Goal: Task Accomplishment & Management: Use online tool/utility

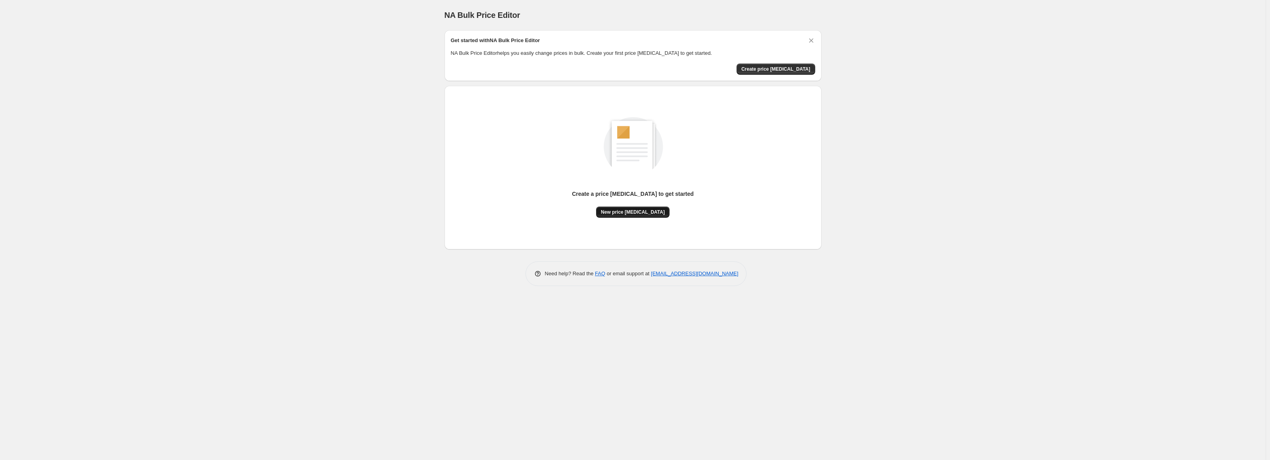
click at [645, 213] on span "New price change job" at bounding box center [633, 212] width 64 height 6
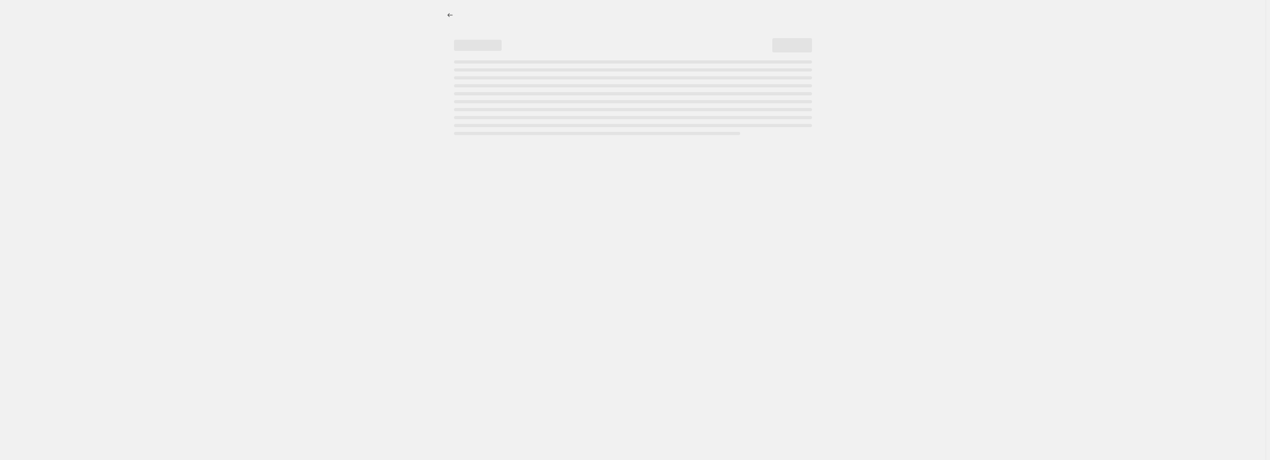
select select "percentage"
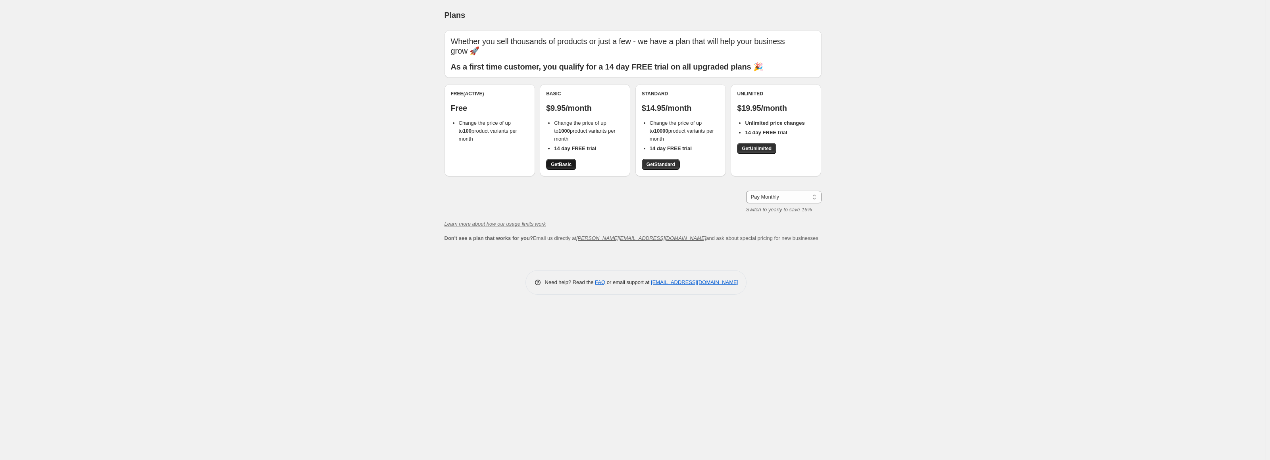
click at [568, 167] on span "Get Basic" at bounding box center [561, 164] width 21 height 6
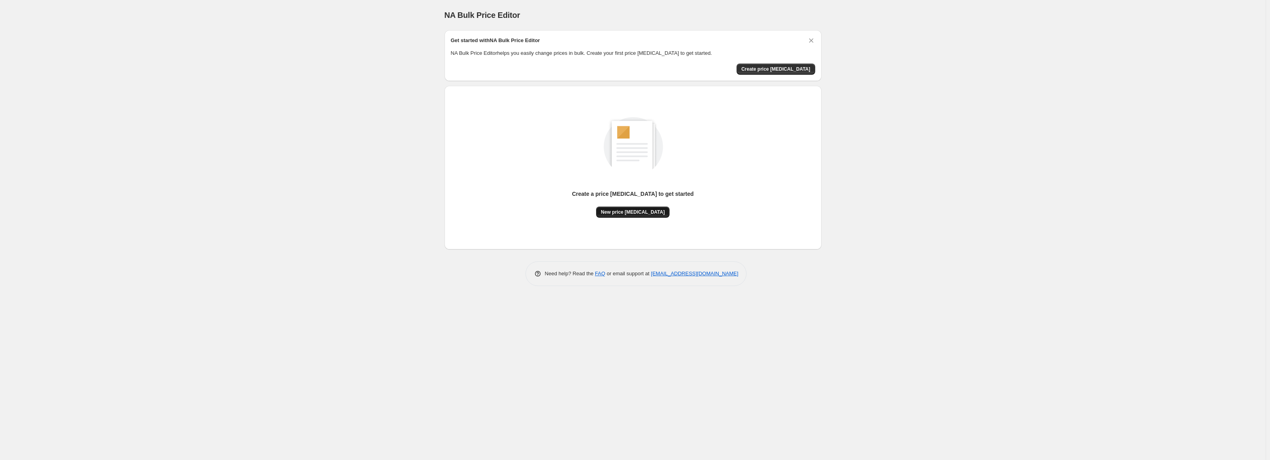
click at [620, 210] on span "New price [MEDICAL_DATA]" at bounding box center [633, 212] width 64 height 6
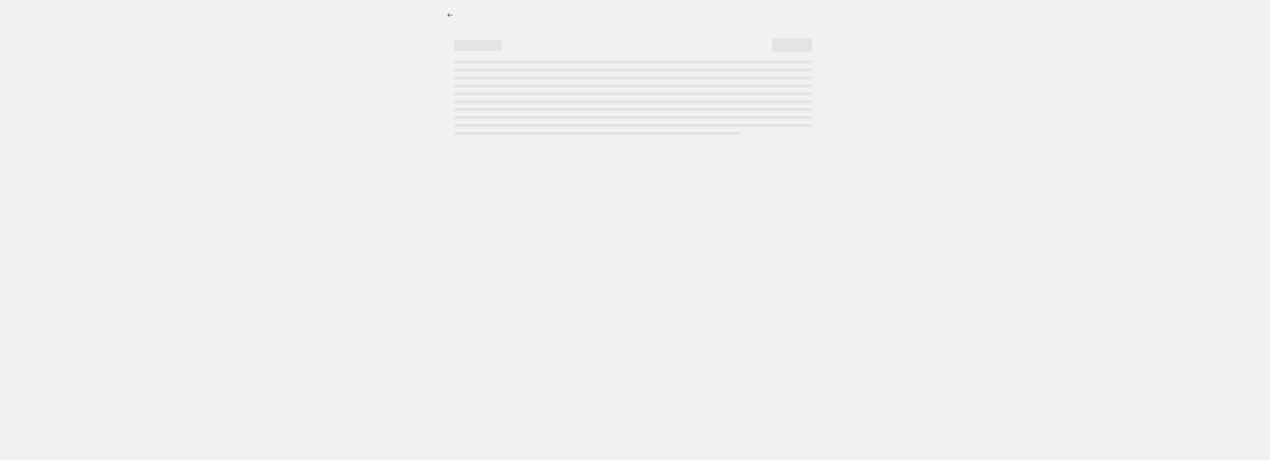
select select "percentage"
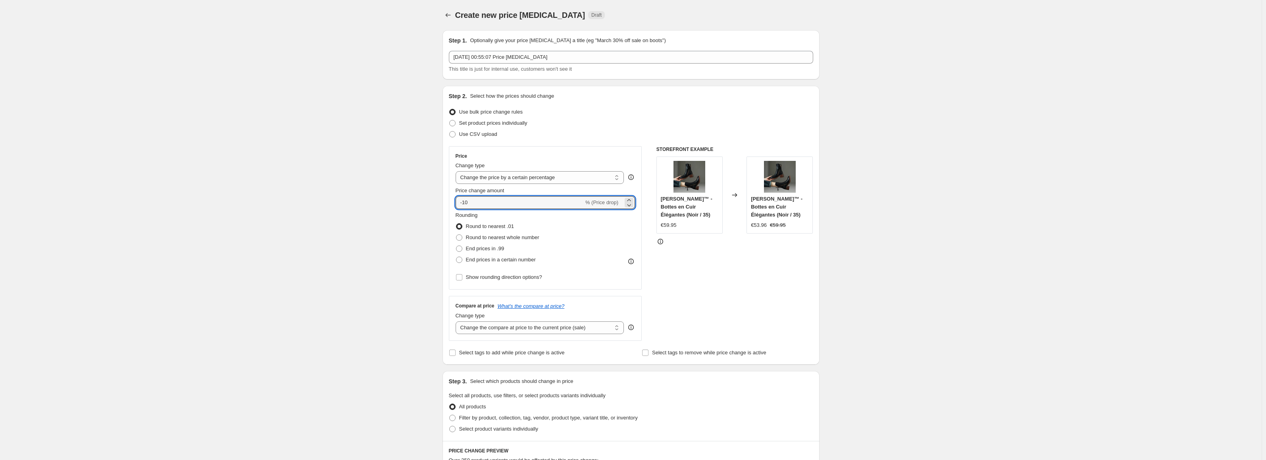
drag, startPoint x: 538, startPoint y: 207, endPoint x: 448, endPoint y: 206, distance: 90.1
click at [448, 206] on div "Step 2. Select how the prices should change Use bulk price change rules Set pro…" at bounding box center [630, 225] width 377 height 279
type input "0"
click at [530, 179] on select "Change the price to a certain amount Change the price by a certain amount Chang…" at bounding box center [540, 177] width 169 height 13
select select "no_change"
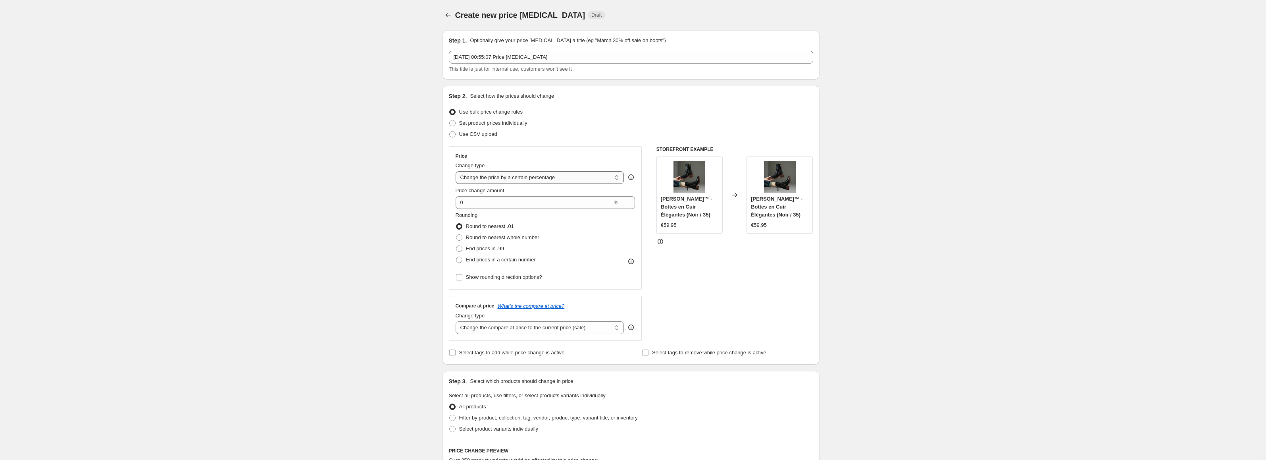
click at [457, 171] on select "Change the price to a certain amount Change the price by a certain amount Chang…" at bounding box center [540, 177] width 169 height 13
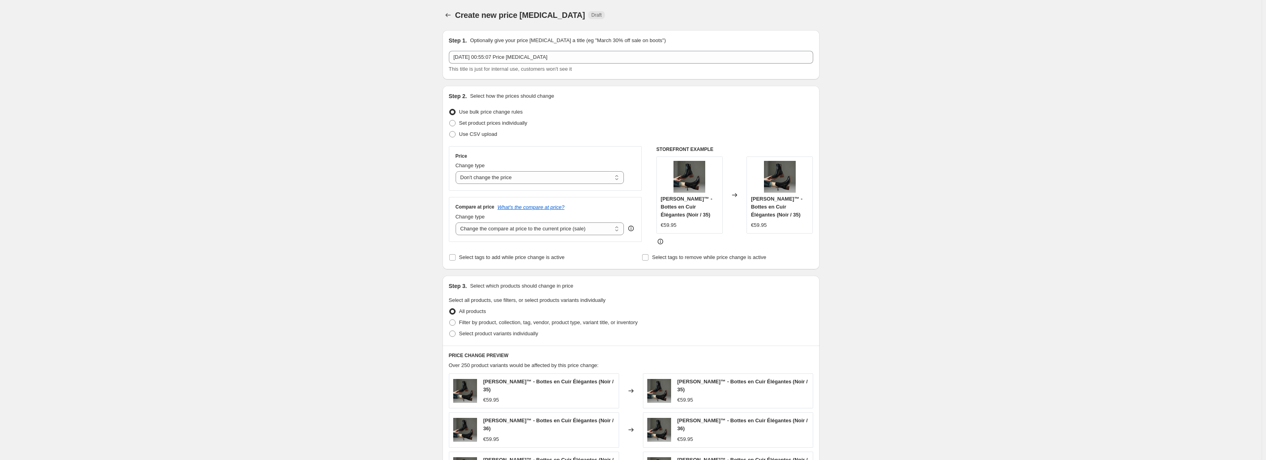
click at [395, 223] on div "Create new price change job. This page is ready Create new price change job Dra…" at bounding box center [631, 355] width 1262 height 711
click at [498, 232] on select "Change the compare at price to the current price (sale) Change the compare at p…" at bounding box center [540, 228] width 169 height 13
click at [457, 222] on select "Change the compare at price to the current price (sale) Change the compare at p…" at bounding box center [540, 228] width 169 height 13
click at [501, 232] on select "Change the compare at price to the current price (sale) Change the compare at p…" at bounding box center [540, 228] width 169 height 13
select select "percentage"
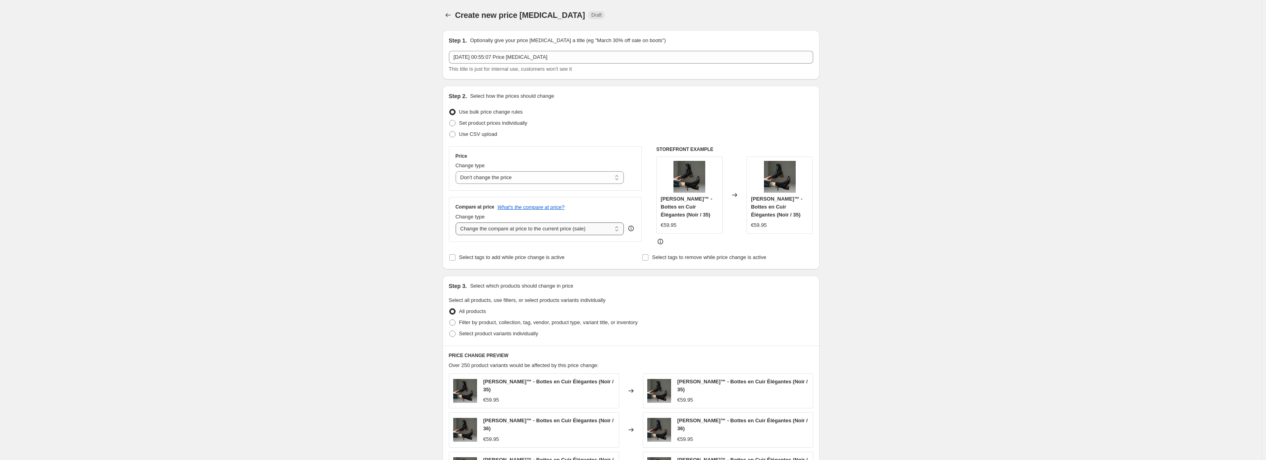
click at [457, 222] on select "Change the compare at price to the current price (sale) Change the compare at p…" at bounding box center [540, 228] width 169 height 13
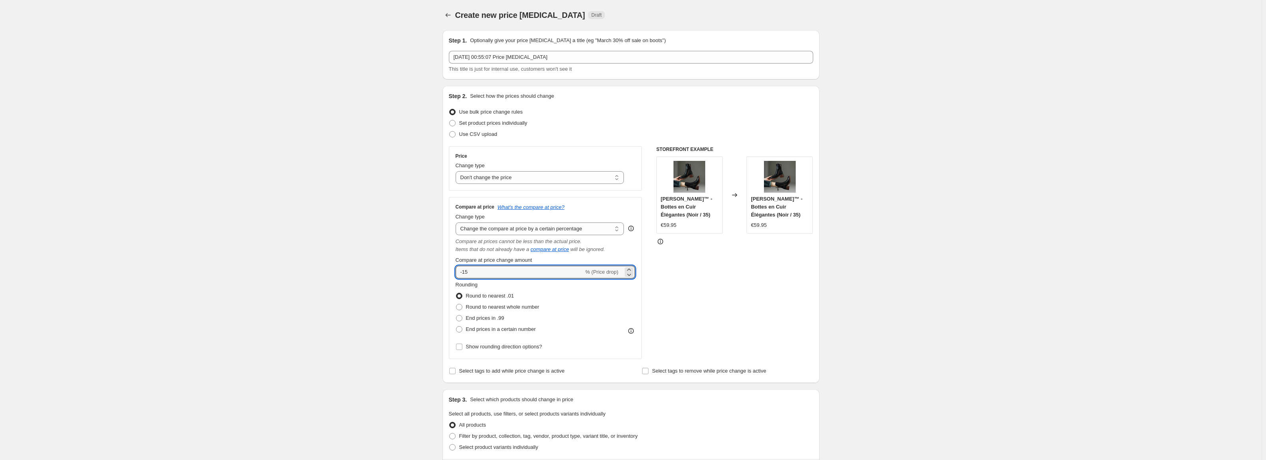
drag, startPoint x: 510, startPoint y: 272, endPoint x: 436, endPoint y: 282, distance: 74.5
click at [434, 280] on div "Create new price change job. This page is ready Create new price change job Dra…" at bounding box center [631, 412] width 1262 height 824
type input "50"
click at [437, 281] on div "Create new price change job. This page is ready Create new price change job Dra…" at bounding box center [631, 412] width 396 height 824
click at [718, 285] on div "STOREFRONT EXAMPLE Adrienne™ - Bottes en Cuir Élégantes (Noir / 35) €59.95 Chan…" at bounding box center [734, 252] width 157 height 213
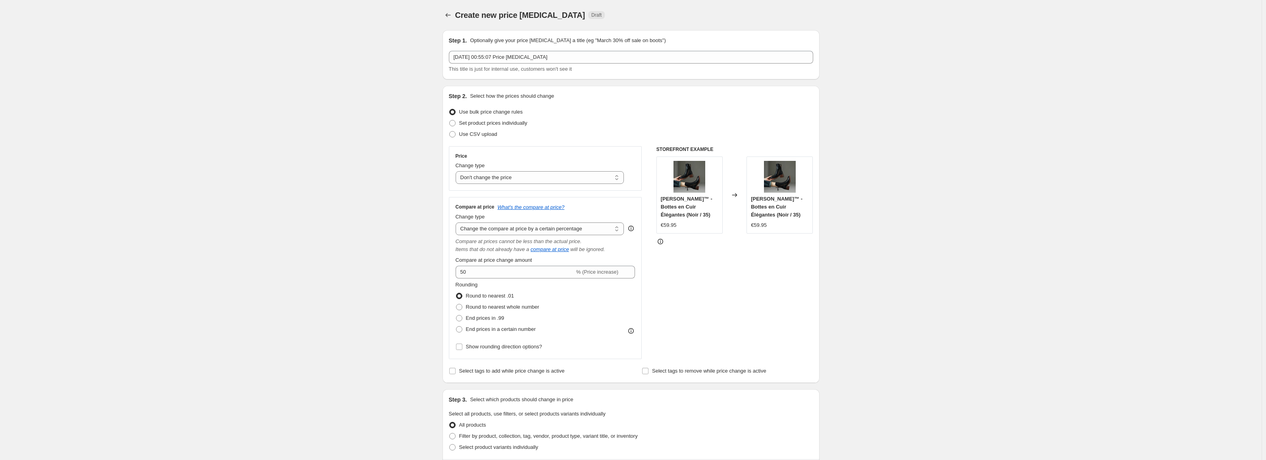
click at [777, 248] on div "STOREFRONT EXAMPLE Adrienne™ - Bottes en Cuir Élégantes (Noir / 35) €59.95 Chan…" at bounding box center [734, 252] width 157 height 213
click at [520, 312] on label "Round to nearest whole number" at bounding box center [498, 306] width 84 height 11
click at [456, 304] on input "Round to nearest whole number" at bounding box center [456, 304] width 0 height 0
radio input "true"
click at [733, 301] on div "STOREFRONT EXAMPLE Adrienne™ - Bottes en Cuir Élégantes (Noir / 35) €59.95 Chan…" at bounding box center [734, 252] width 157 height 213
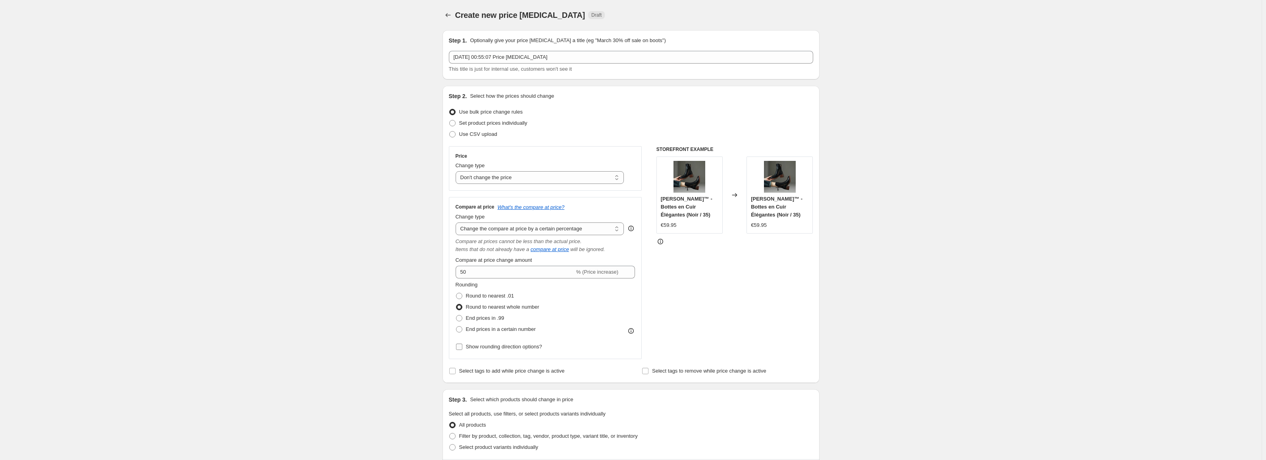
click at [518, 349] on span "Show rounding direction options?" at bounding box center [504, 346] width 76 height 6
click at [462, 349] on input "Show rounding direction options?" at bounding box center [459, 346] width 6 height 6
click at [518, 349] on span "Show rounding direction options?" at bounding box center [504, 346] width 76 height 6
click at [462, 349] on input "Show rounding direction options?" at bounding box center [459, 346] width 6 height 6
checkbox input "false"
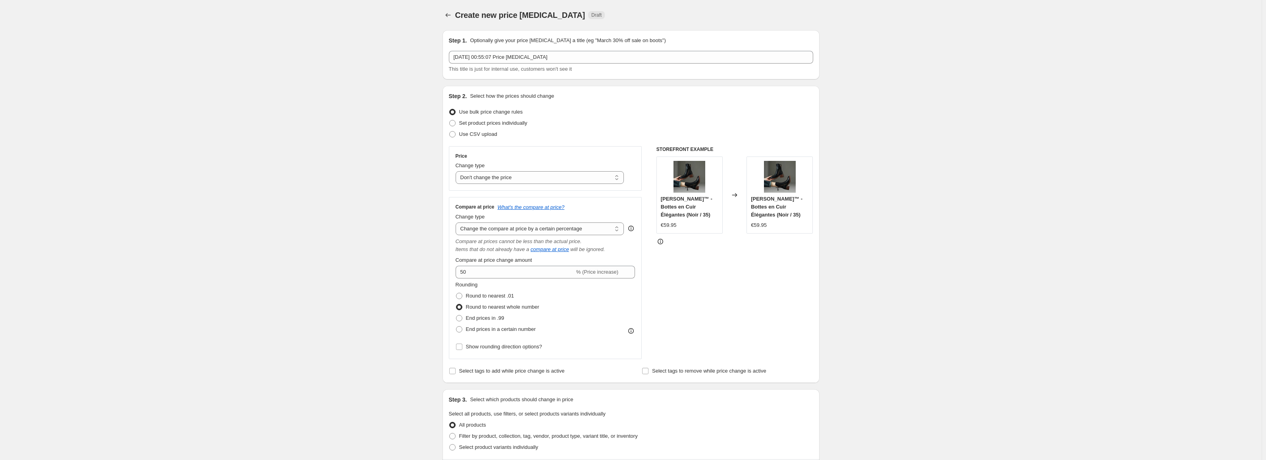
click at [417, 235] on div "Create new price change job. This page is ready Create new price change job Dra…" at bounding box center [631, 412] width 1262 height 824
click at [544, 230] on select "Change the compare at price to the current price (sale) Change the compare at p…" at bounding box center [540, 228] width 169 height 13
click at [457, 222] on select "Change the compare at price to the current price (sale) Change the compare at p…" at bounding box center [540, 228] width 169 height 13
click at [554, 232] on select "Change the compare at price to the current price (sale) Change the compare at p…" at bounding box center [540, 228] width 169 height 13
select select "by"
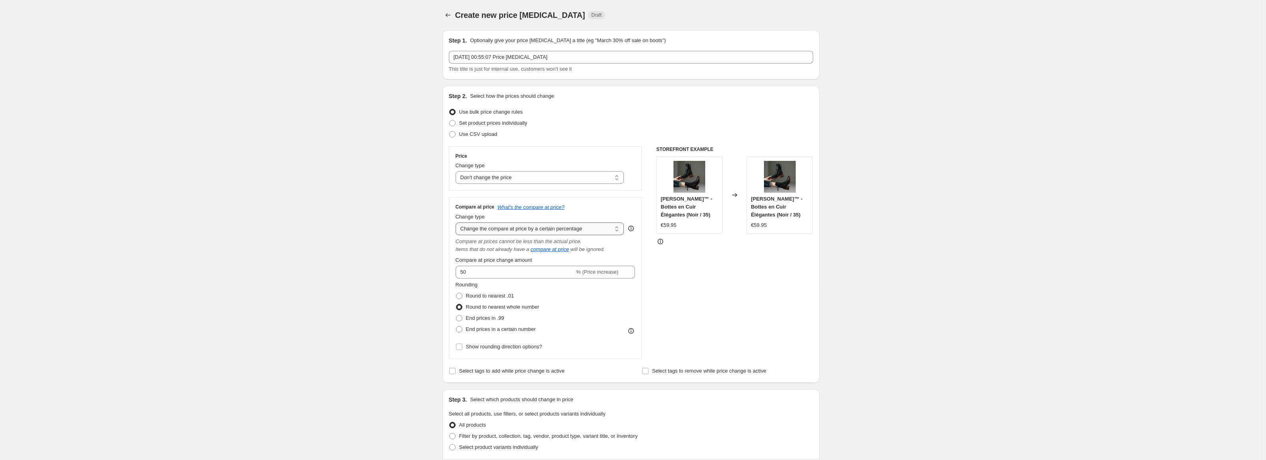
click at [457, 222] on select "Change the compare at price to the current price (sale) Change the compare at p…" at bounding box center [540, 228] width 169 height 13
drag, startPoint x: 527, startPoint y: 275, endPoint x: 410, endPoint y: 277, distance: 117.1
click at [410, 277] on div "Create new price change job. This page is ready Create new price change job Dra…" at bounding box center [631, 412] width 1262 height 824
type input "50.00"
drag, startPoint x: 420, startPoint y: 280, endPoint x: 446, endPoint y: 283, distance: 26.3
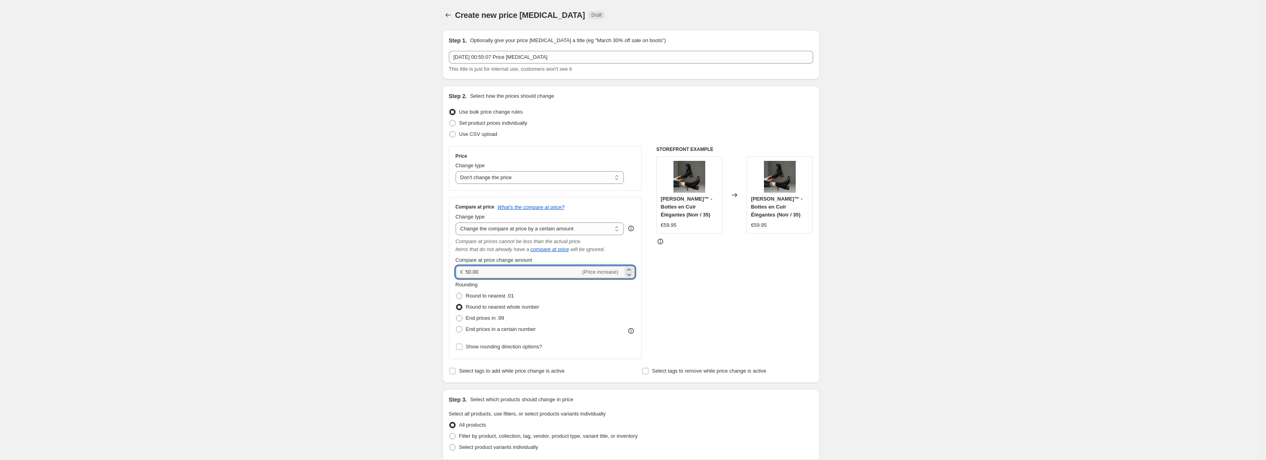
click at [446, 283] on div "Create new price change job. This page is ready Create new price change job Dra…" at bounding box center [631, 412] width 1262 height 824
click at [766, 281] on div "STOREFRONT EXAMPLE Adrienne™ - Bottes en Cuir Élégantes (Noir / 35) €59.95 Chan…" at bounding box center [734, 252] width 157 height 213
drag, startPoint x: 563, startPoint y: 233, endPoint x: 564, endPoint y: 229, distance: 4.0
click at [563, 231] on select "Change the compare at price to the current price (sale) Change the compare at p…" at bounding box center [540, 228] width 169 height 13
click at [457, 222] on select "Change the compare at price to the current price (sale) Change the compare at p…" at bounding box center [540, 228] width 169 height 13
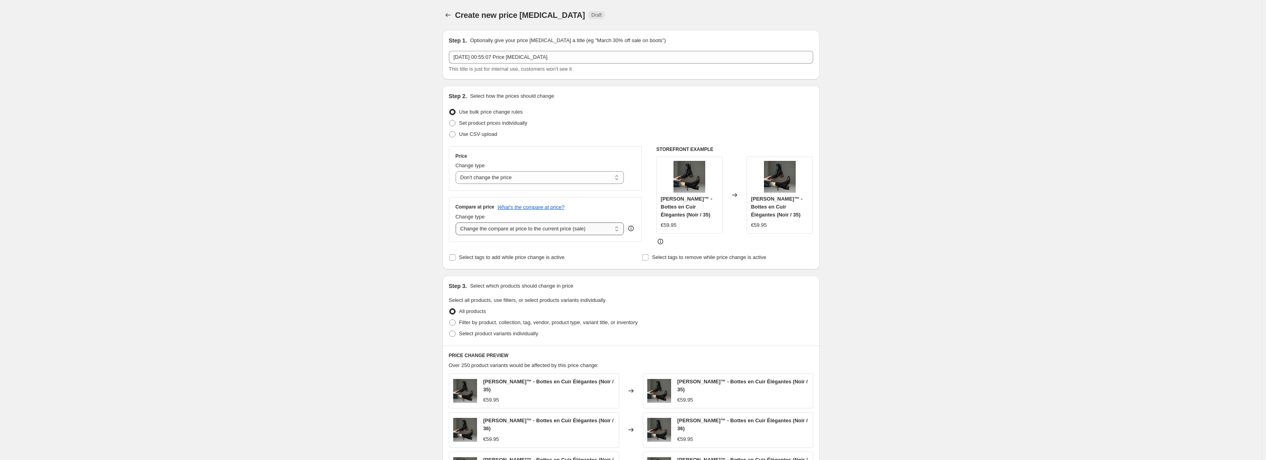
click at [593, 232] on select "Change the compare at price to the current price (sale) Change the compare at p…" at bounding box center [540, 228] width 169 height 13
click at [457, 222] on select "Change the compare at price to the current price (sale) Change the compare at p…" at bounding box center [540, 228] width 169 height 13
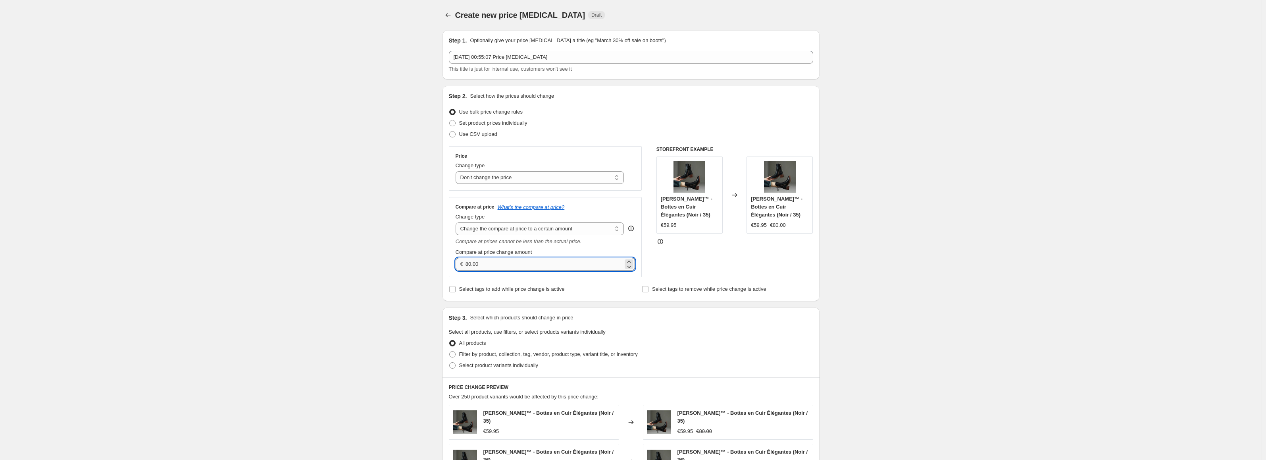
click at [579, 264] on input "80.00" at bounding box center [544, 264] width 158 height 13
click at [587, 229] on select "Change the compare at price to the current price (sale) Change the compare at p…" at bounding box center [540, 228] width 169 height 13
select select "by"
click at [457, 222] on select "Change the compare at price to the current price (sale) Change the compare at p…" at bounding box center [540, 228] width 169 height 13
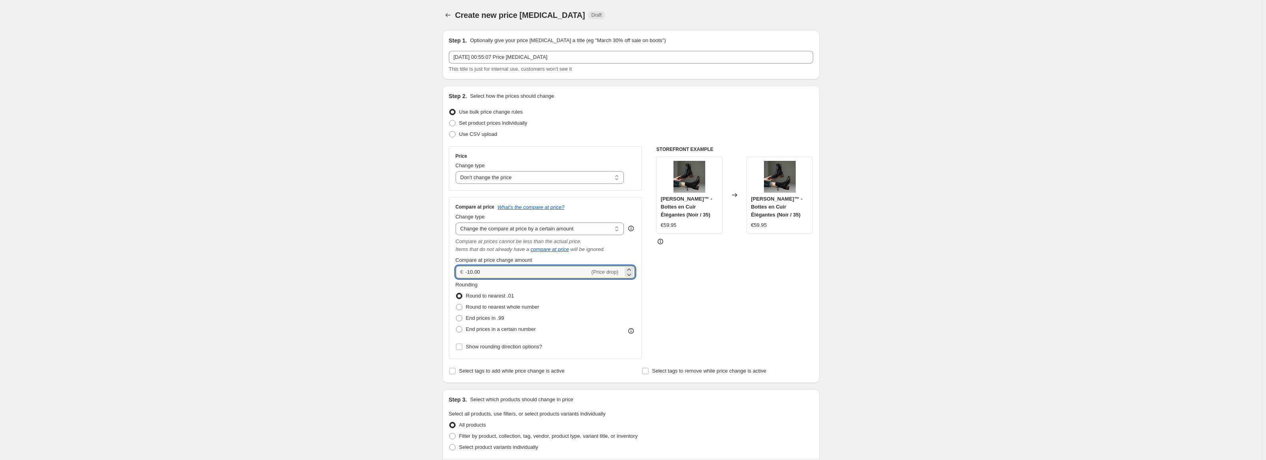
drag, startPoint x: 532, startPoint y: 271, endPoint x: 442, endPoint y: 283, distance: 90.5
click at [442, 283] on div "Step 1. Optionally give your price change job a title (eg "March 30% off sale o…" at bounding box center [627, 400] width 383 height 752
click at [440, 283] on div "Step 1. Optionally give your price change job a title (eg "March 30% off sale o…" at bounding box center [627, 400] width 383 height 752
click at [490, 270] on input "50.00" at bounding box center [522, 271] width 115 height 13
click at [467, 273] on div "€ 50.00 (Price increase)" at bounding box center [546, 271] width 180 height 13
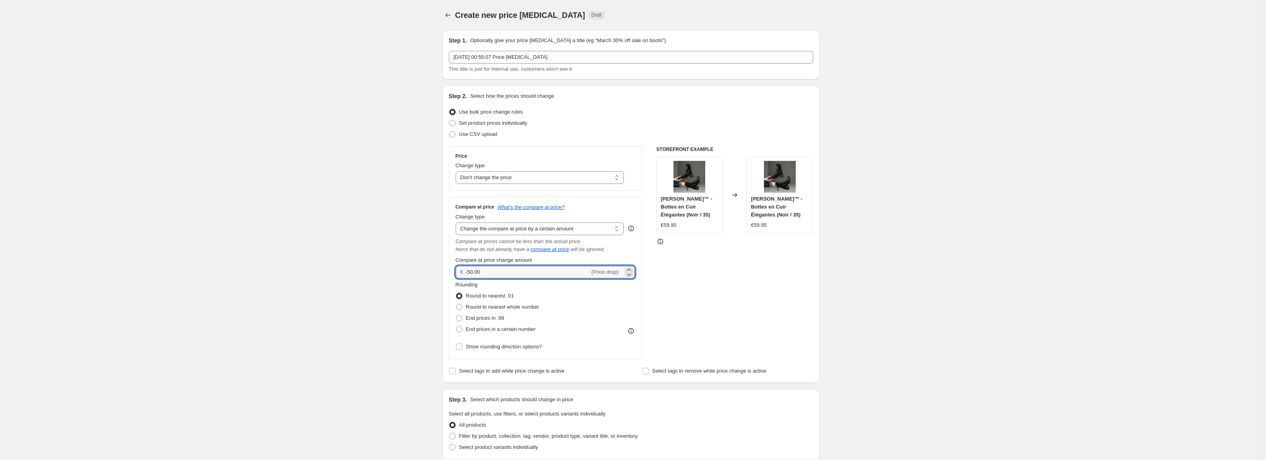
drag, startPoint x: 337, startPoint y: 270, endPoint x: 344, endPoint y: 270, distance: 6.4
click at [337, 270] on div "Create new price change job. This page is ready Create new price change job Dra…" at bounding box center [631, 412] width 1262 height 824
click at [497, 275] on input "-50.00" at bounding box center [527, 271] width 124 height 13
type input "50.00"
drag, startPoint x: 367, startPoint y: 278, endPoint x: 390, endPoint y: 266, distance: 26.3
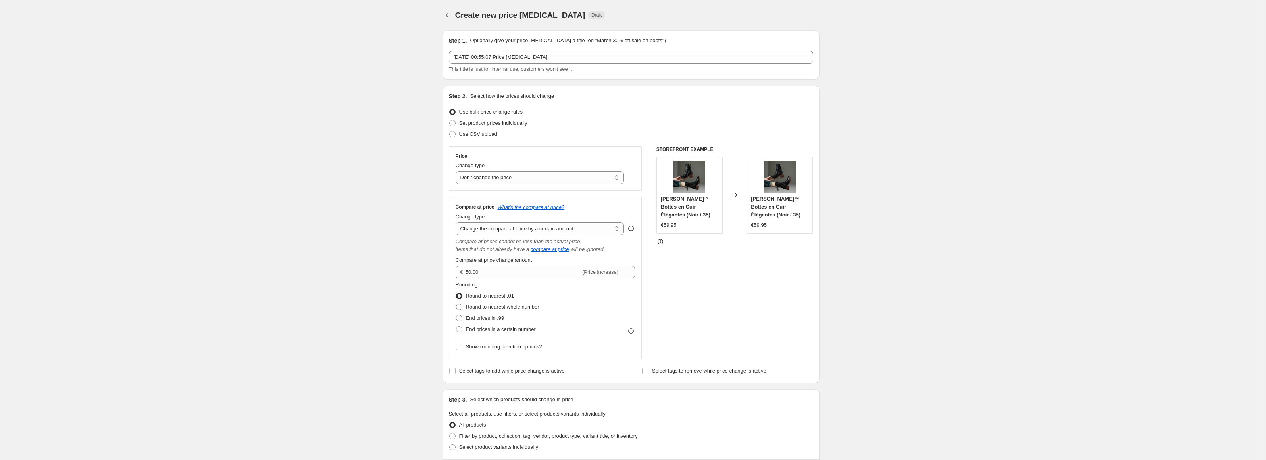
click at [367, 277] on div "Create new price change job. This page is ready Create new price change job Dra…" at bounding box center [631, 412] width 1262 height 824
click at [521, 332] on span "End prices in a certain number" at bounding box center [501, 329] width 70 height 6
click at [456, 326] on input "End prices in a certain number" at bounding box center [456, 326] width 0 height 0
radio input "true"
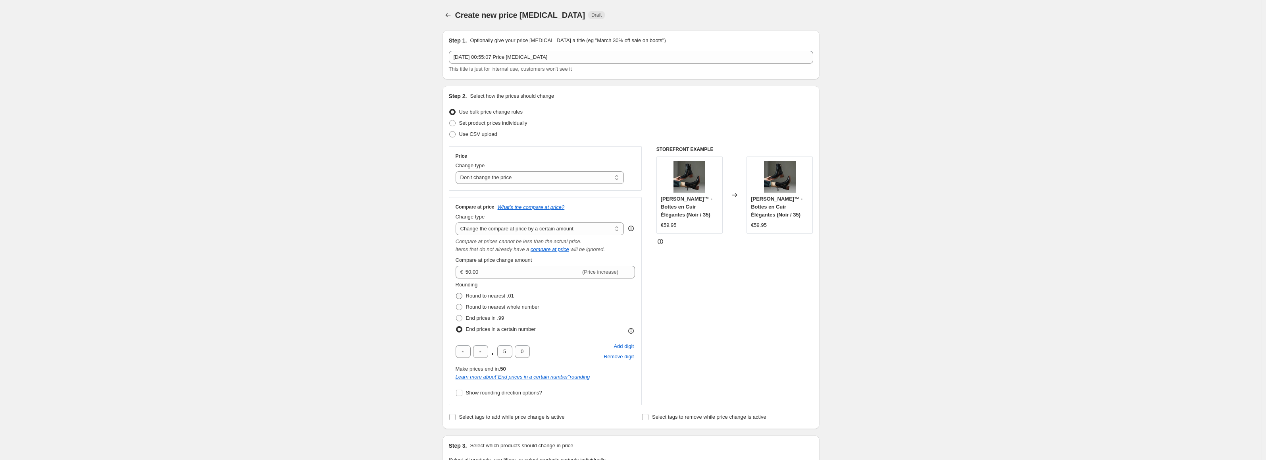
click at [490, 300] on span "Round to nearest .01" at bounding box center [490, 296] width 48 height 8
click at [456, 293] on input "Round to nearest .01" at bounding box center [456, 292] width 0 height 0
radio input "true"
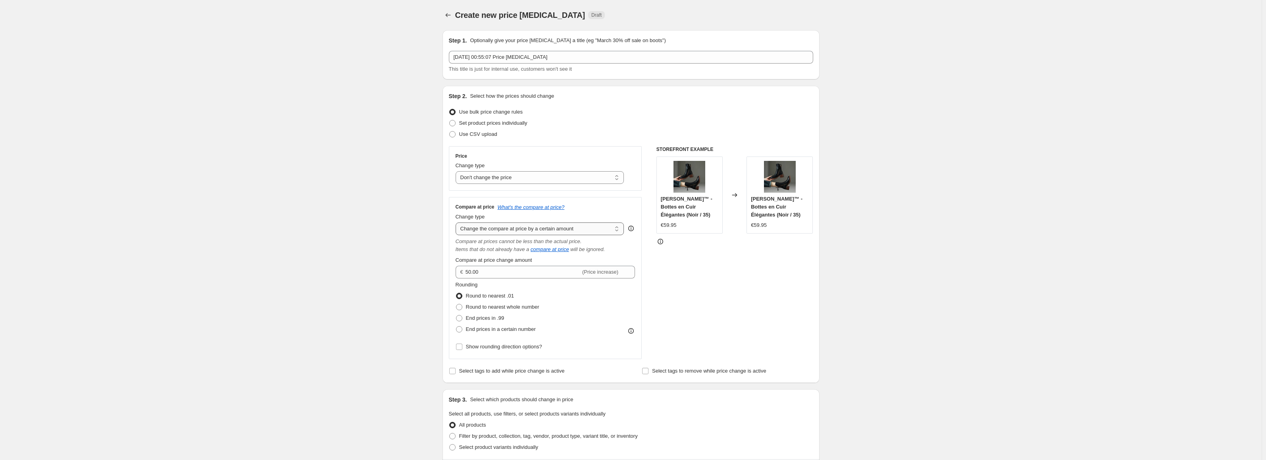
click at [534, 233] on select "Change the compare at price to the current price (sale) Change the compare at p…" at bounding box center [540, 228] width 169 height 13
select select "bp"
click at [457, 222] on select "Change the compare at price to the current price (sale) Change the compare at p…" at bounding box center [540, 228] width 169 height 13
type input "12.00"
drag, startPoint x: 517, startPoint y: 264, endPoint x: 504, endPoint y: 251, distance: 18.8
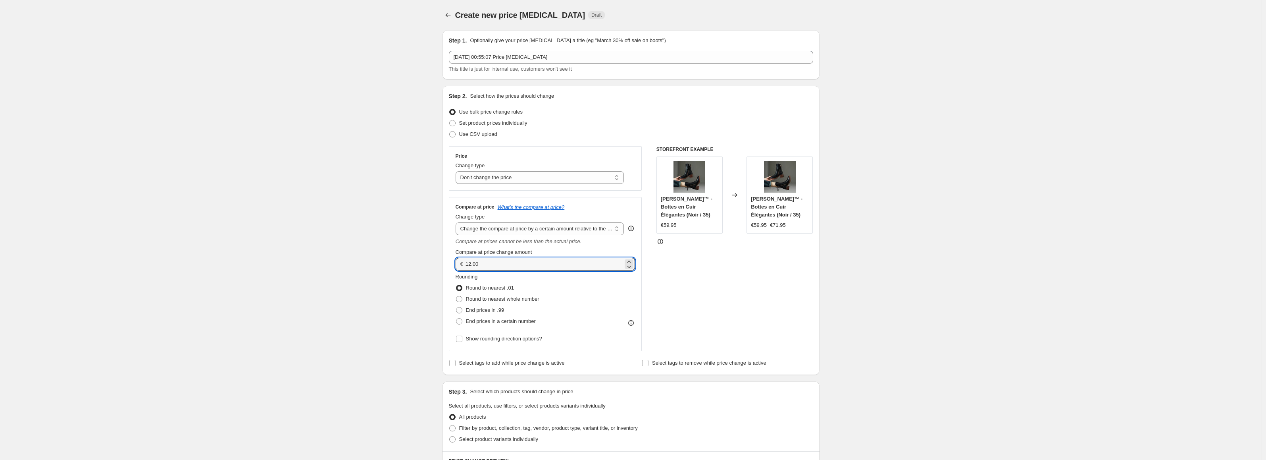
click at [500, 264] on input "12.00" at bounding box center [544, 264] width 158 height 13
click at [516, 230] on select "Change the compare at price to the current price (sale) Change the compare at p…" at bounding box center [540, 228] width 169 height 13
select select "pp"
click at [457, 222] on select "Change the compare at price to the current price (sale) Change the compare at p…" at bounding box center [540, 228] width 169 height 13
drag, startPoint x: 514, startPoint y: 265, endPoint x: 423, endPoint y: 267, distance: 91.3
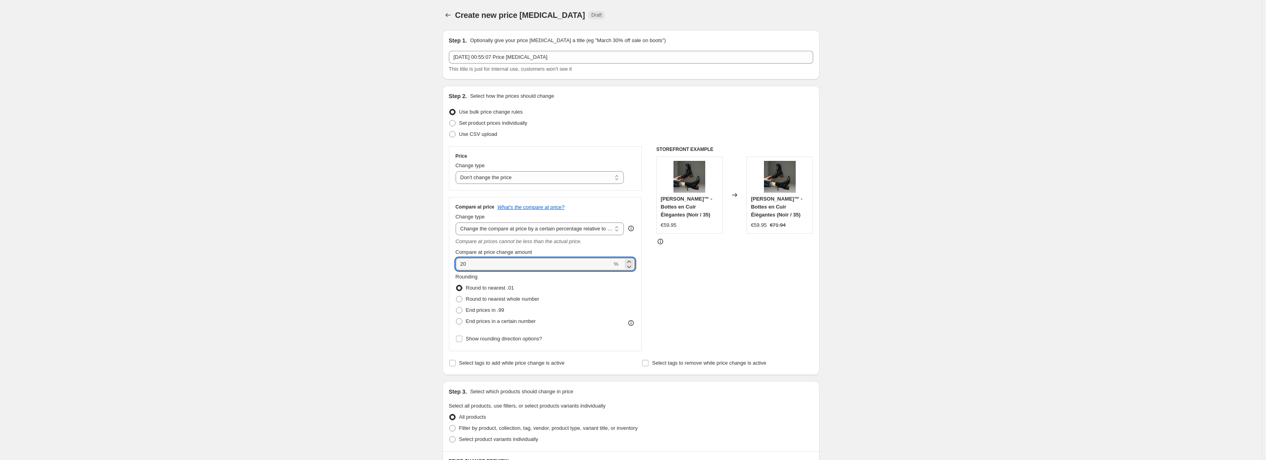
click at [423, 267] on div "Create new price change job. This page is ready Create new price change job Dra…" at bounding box center [631, 408] width 1262 height 816
click at [425, 268] on div "Create new price change job. This page is ready Create new price change job Dra…" at bounding box center [631, 408] width 1262 height 816
click at [524, 227] on select "Change the compare at price to the current price (sale) Change the compare at p…" at bounding box center [540, 228] width 169 height 13
click at [385, 273] on div "Create new price change job. This page is ready Create new price change job Dra…" at bounding box center [631, 408] width 1262 height 816
drag, startPoint x: 498, startPoint y: 264, endPoint x: 408, endPoint y: 262, distance: 90.5
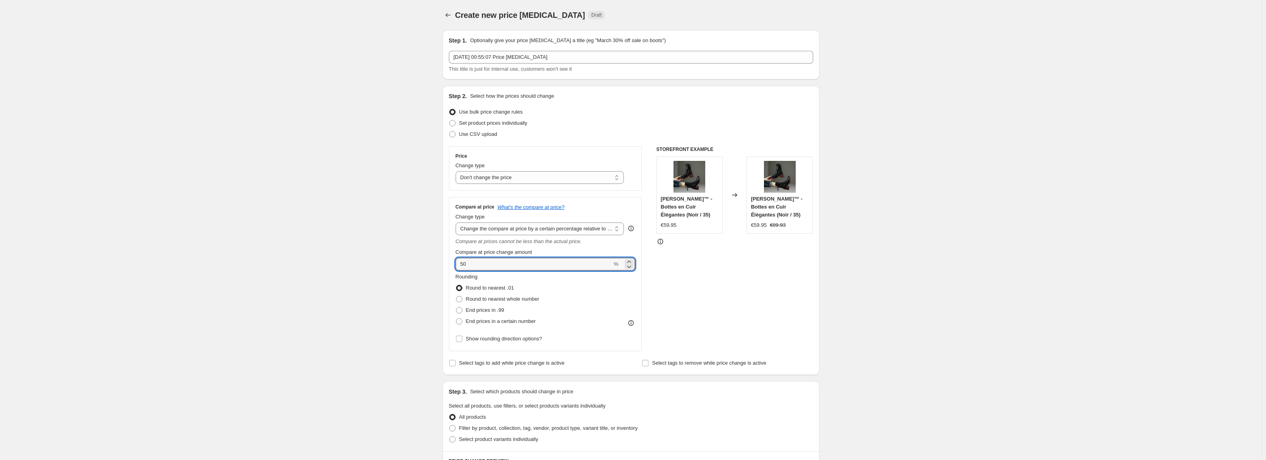
click at [414, 262] on div "Create new price change job. This page is ready Create new price change job Dra…" at bounding box center [631, 408] width 1262 height 816
type input "100"
click at [408, 262] on div "Create new price change job. This page is ready Create new price change job Dra…" at bounding box center [631, 408] width 1262 height 816
click at [527, 233] on select "Change the compare at price to the current price (sale) Change the compare at p…" at bounding box center [540, 228] width 169 height 13
click at [303, 273] on div "Create new price change job. This page is ready Create new price change job Dra…" at bounding box center [631, 408] width 1262 height 816
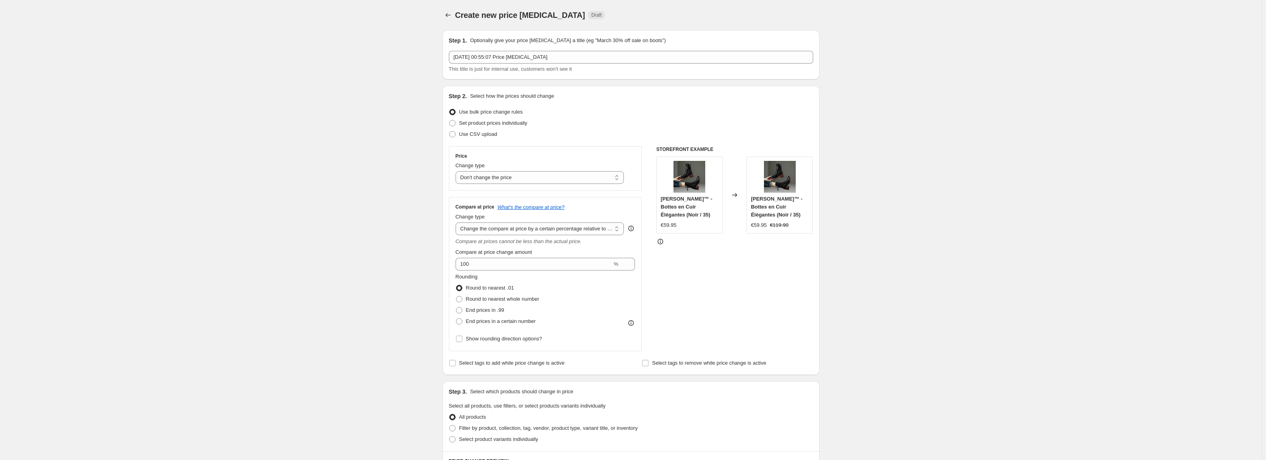
click at [506, 287] on span "Round to nearest .01" at bounding box center [490, 288] width 48 height 6
click at [456, 285] on input "Round to nearest .01" at bounding box center [456, 285] width 0 height 0
click at [480, 299] on span "Round to nearest whole number" at bounding box center [502, 299] width 73 height 6
click at [456, 296] on input "Round to nearest whole number" at bounding box center [456, 296] width 0 height 0
radio input "true"
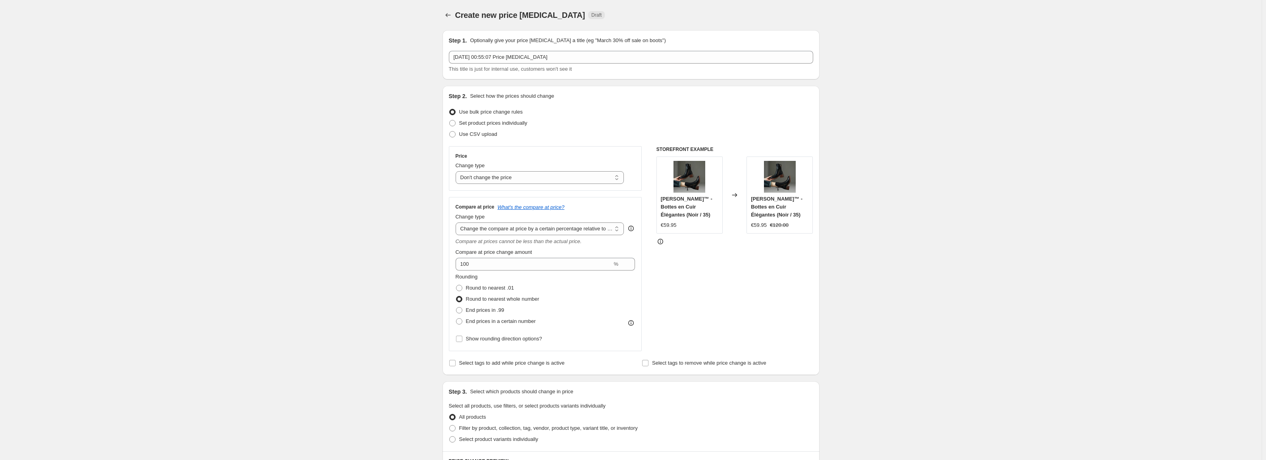
click at [344, 279] on div "Create new price change job. This page is ready Create new price change job Dra…" at bounding box center [631, 408] width 1262 height 816
click at [535, 342] on span "Show rounding direction options?" at bounding box center [504, 339] width 76 height 8
click at [462, 342] on input "Show rounding direction options?" at bounding box center [459, 338] width 6 height 6
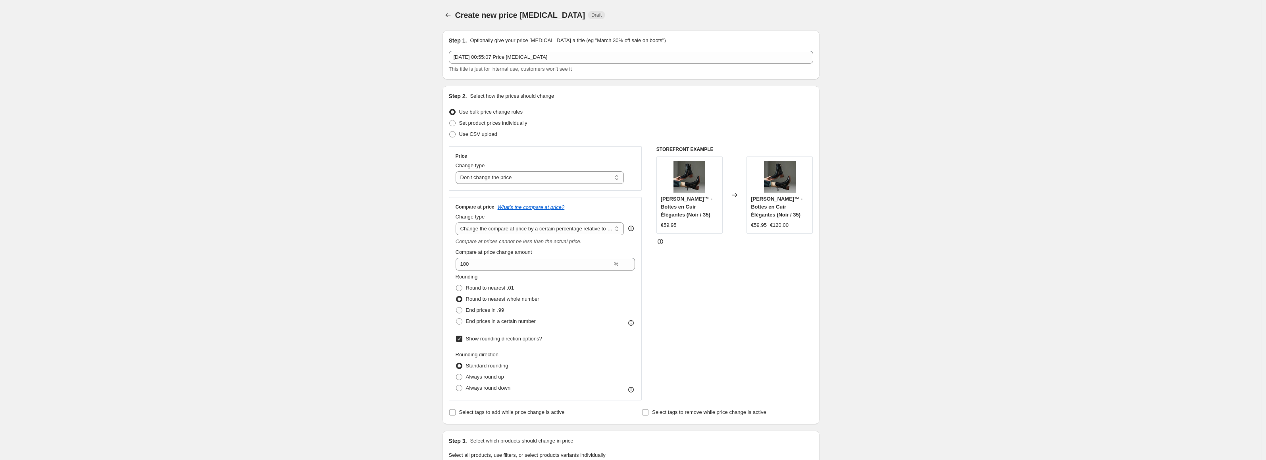
click at [534, 341] on span "Show rounding direction options?" at bounding box center [504, 338] width 76 height 6
click at [462, 341] on input "Show rounding direction options?" at bounding box center [459, 338] width 6 height 6
checkbox input "false"
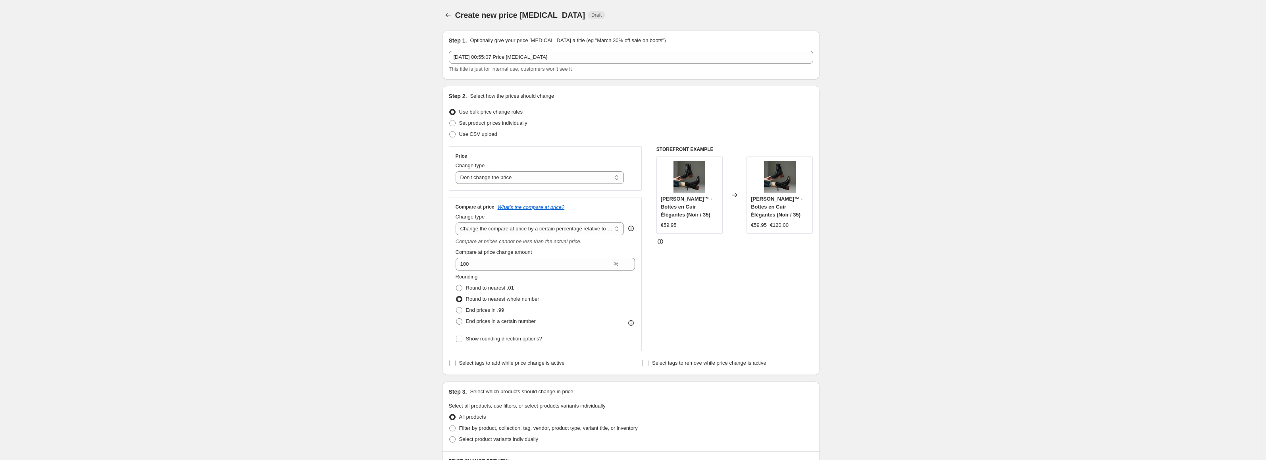
click at [506, 321] on span "End prices in a certain number" at bounding box center [501, 321] width 70 height 6
click at [456, 318] on input "End prices in a certain number" at bounding box center [456, 318] width 0 height 0
radio input "true"
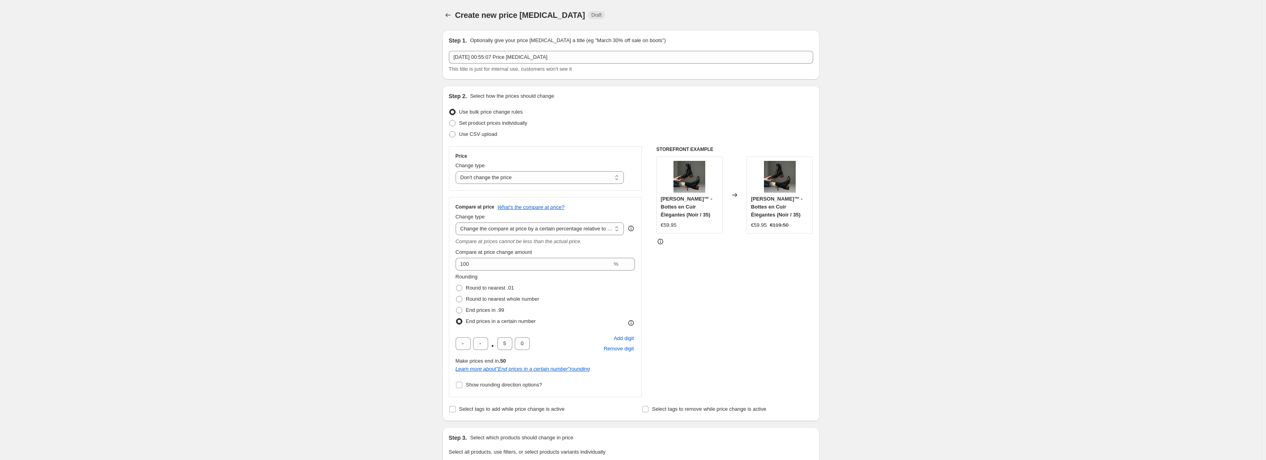
click at [506, 321] on span "End prices in a certain number" at bounding box center [501, 321] width 70 height 6
click at [456, 318] on input "End prices in a certain number" at bounding box center [456, 318] width 0 height 0
click at [498, 322] on span "End prices in a certain number" at bounding box center [501, 321] width 70 height 6
click at [456, 318] on input "End prices in a certain number" at bounding box center [456, 318] width 0 height 0
click at [468, 313] on span "End prices in .99" at bounding box center [485, 310] width 38 height 6
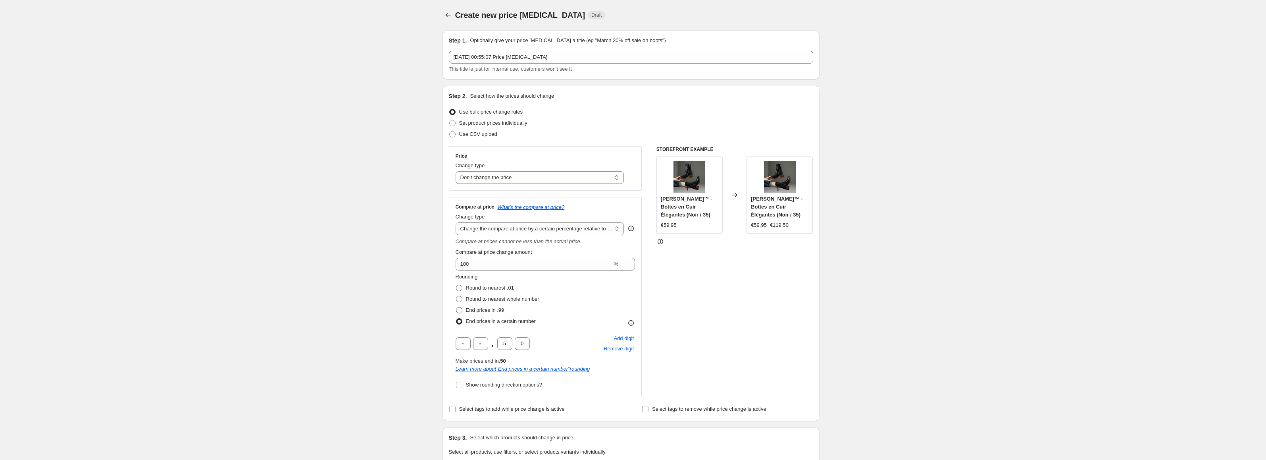
click at [456, 307] on input "End prices in .99" at bounding box center [456, 307] width 0 height 0
radio input "true"
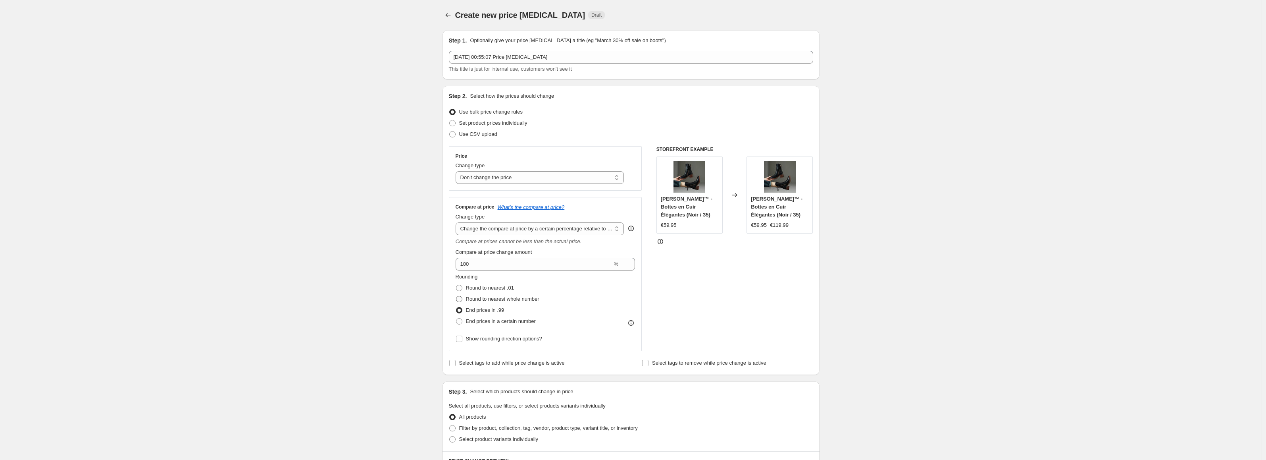
click at [486, 301] on span "Round to nearest whole number" at bounding box center [502, 299] width 73 height 6
click at [456, 296] on input "Round to nearest whole number" at bounding box center [456, 296] width 0 height 0
radio input "true"
click at [498, 309] on span "End prices in .99" at bounding box center [485, 310] width 38 height 6
click at [456, 307] on input "End prices in .99" at bounding box center [456, 307] width 0 height 0
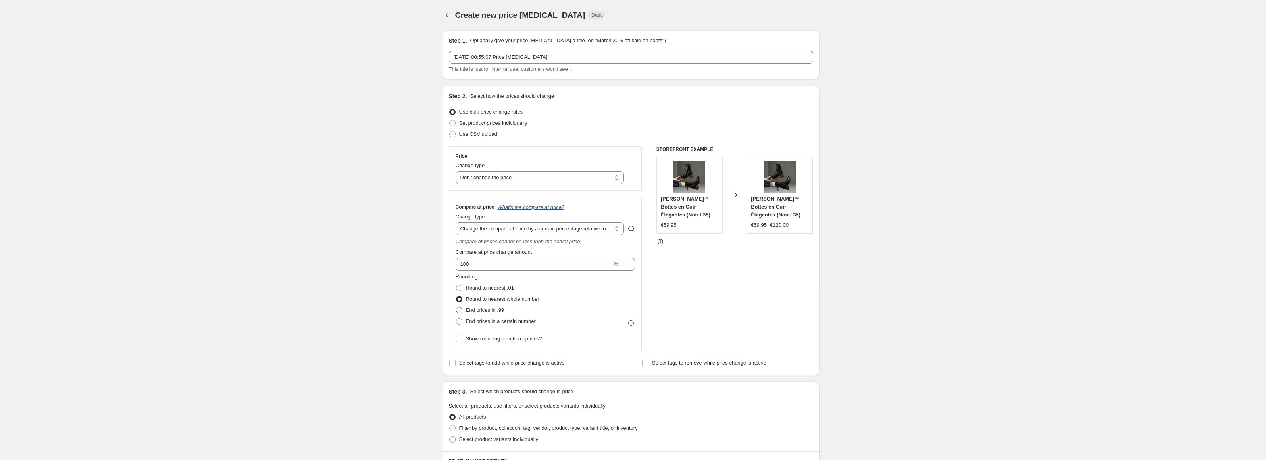
radio input "true"
click at [504, 298] on span "Round to nearest whole number" at bounding box center [502, 299] width 73 height 6
click at [456, 296] on input "Round to nearest whole number" at bounding box center [456, 296] width 0 height 0
radio input "true"
click at [350, 300] on div "Create new price change job. This page is ready Create new price change job Dra…" at bounding box center [631, 408] width 1262 height 816
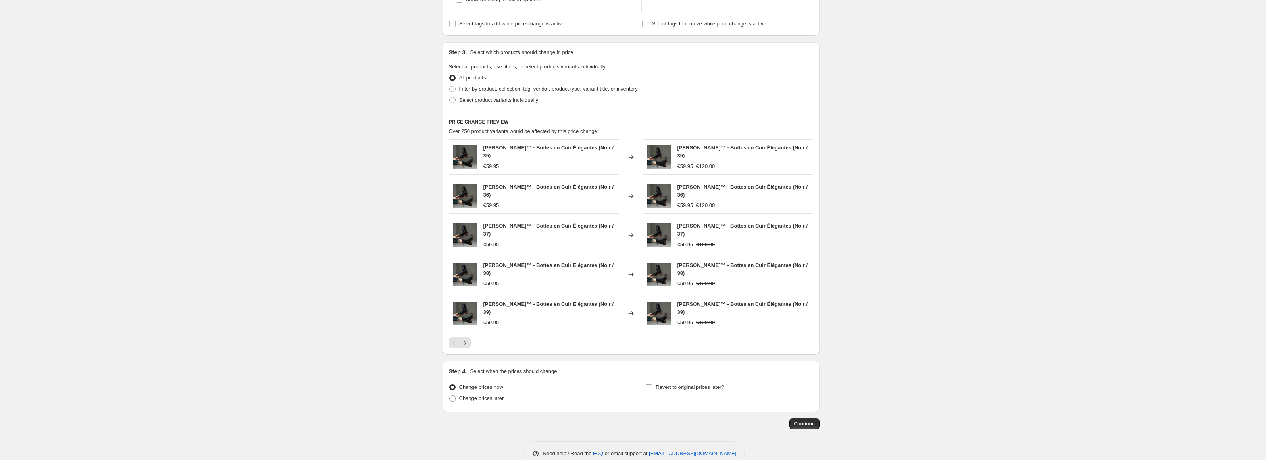
scroll to position [344, 0]
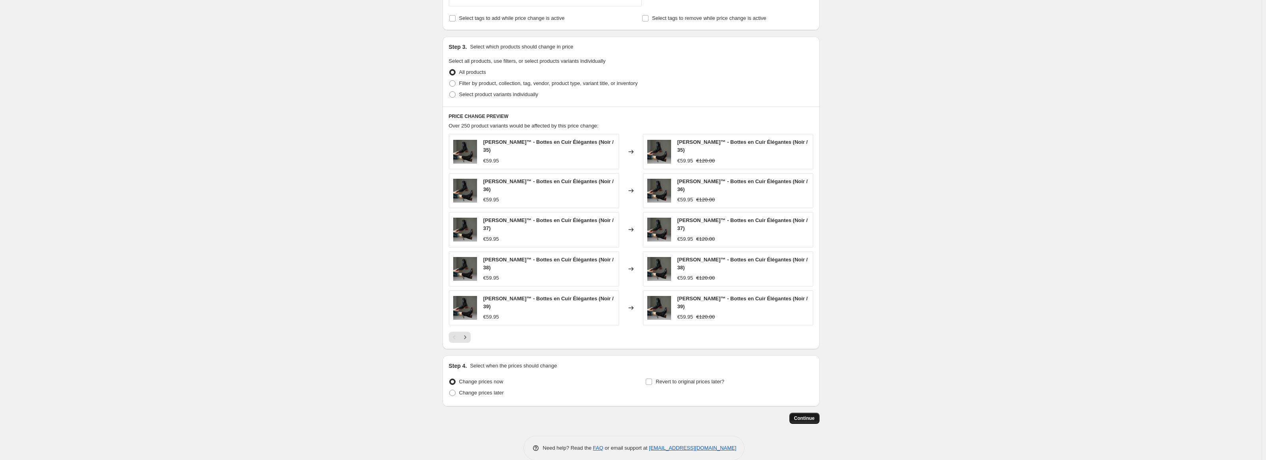
drag, startPoint x: 812, startPoint y: 415, endPoint x: 812, endPoint y: 407, distance: 8.0
click at [811, 414] on div "Step 1. Optionally give your price change job a title (eg "March 30% off sale o…" at bounding box center [630, 69] width 377 height 781
click at [812, 415] on span "Continue" at bounding box center [804, 418] width 21 height 6
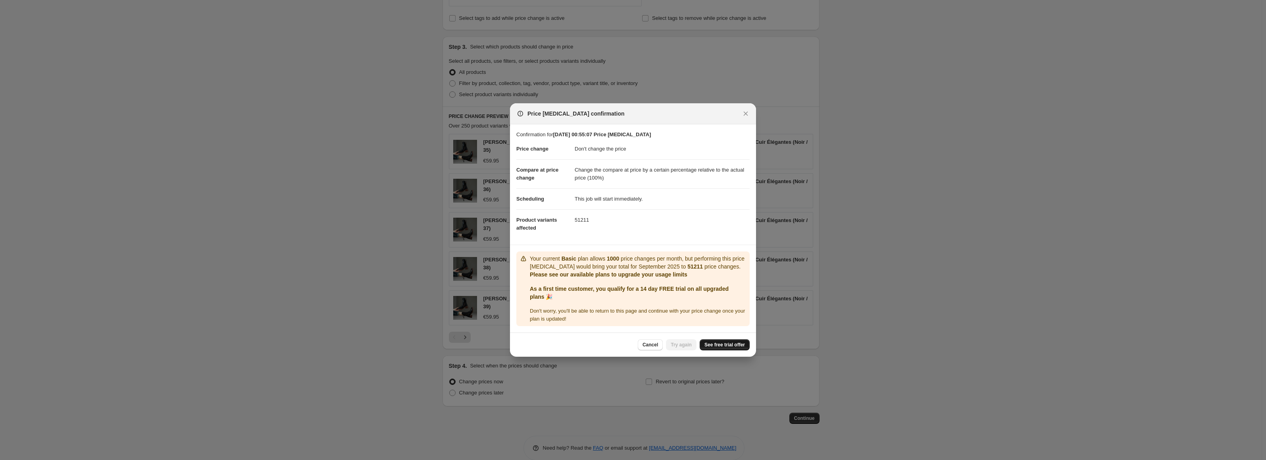
click at [736, 343] on span "See free trial offer" at bounding box center [724, 344] width 40 height 6
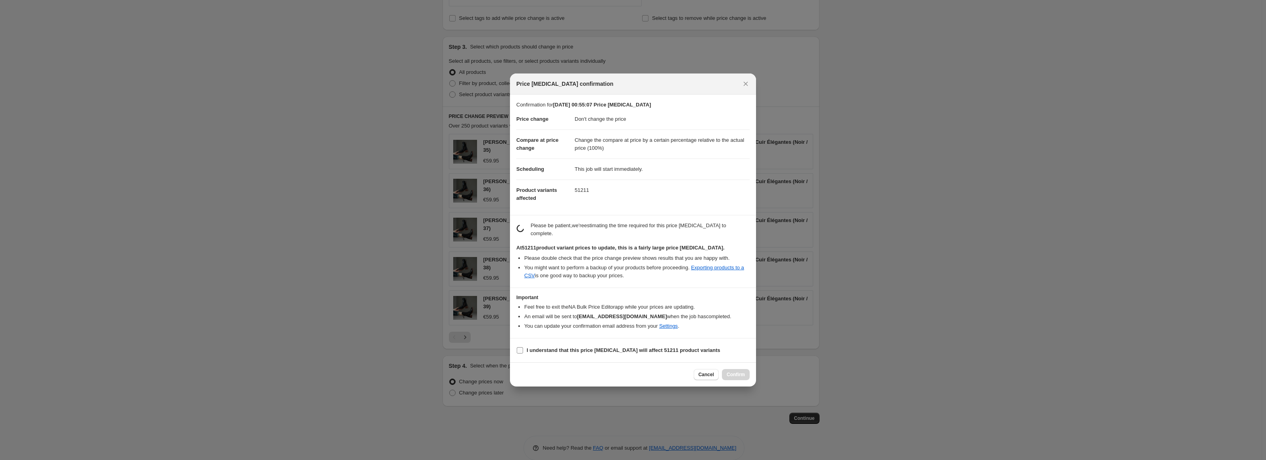
click at [615, 351] on label "I understand that this price change job will affect 51211 product variants" at bounding box center [618, 349] width 204 height 11
click at [523, 351] on input "I understand that this price change job will affect 51211 product variants" at bounding box center [520, 350] width 6 height 6
checkbox input "true"
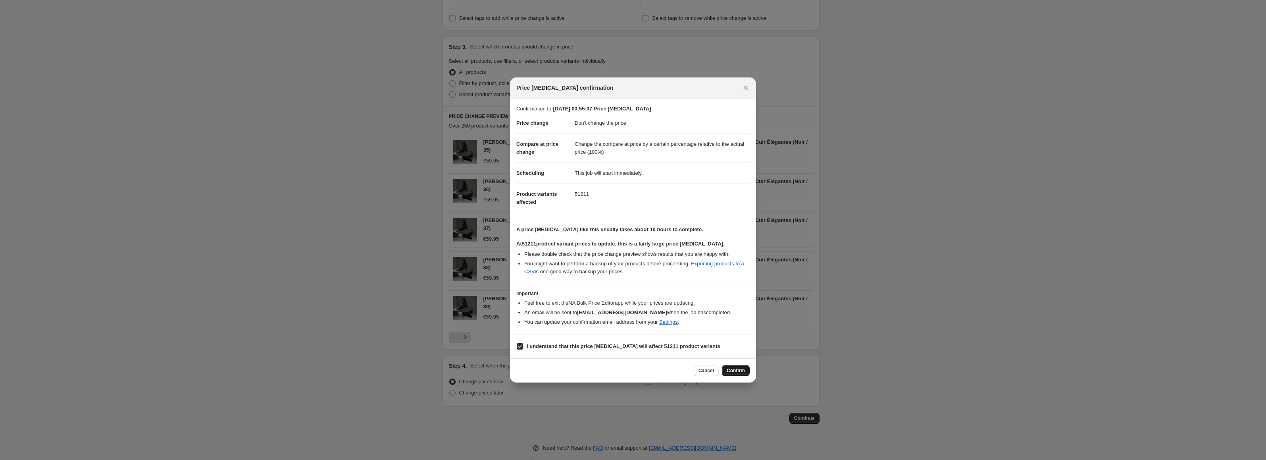
click at [737, 368] on span "Confirm" at bounding box center [736, 370] width 18 height 6
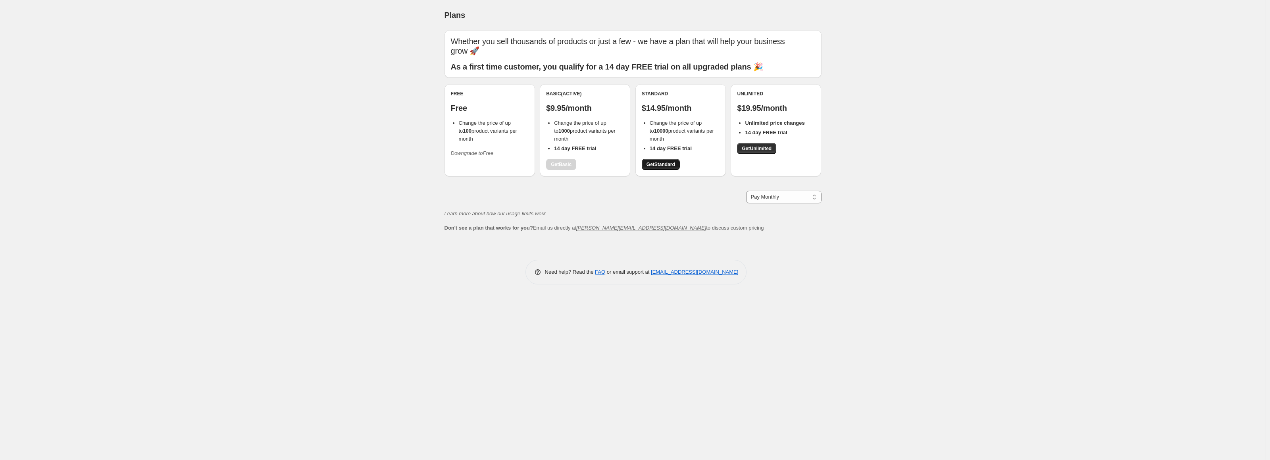
click at [652, 161] on link "Get Standard" at bounding box center [661, 164] width 38 height 11
drag, startPoint x: 655, startPoint y: 131, endPoint x: 664, endPoint y: 131, distance: 8.7
click at [664, 131] on b "10000" at bounding box center [661, 131] width 14 height 6
click at [772, 144] on link "Get Unlimited" at bounding box center [756, 148] width 39 height 11
